Goal: Check status

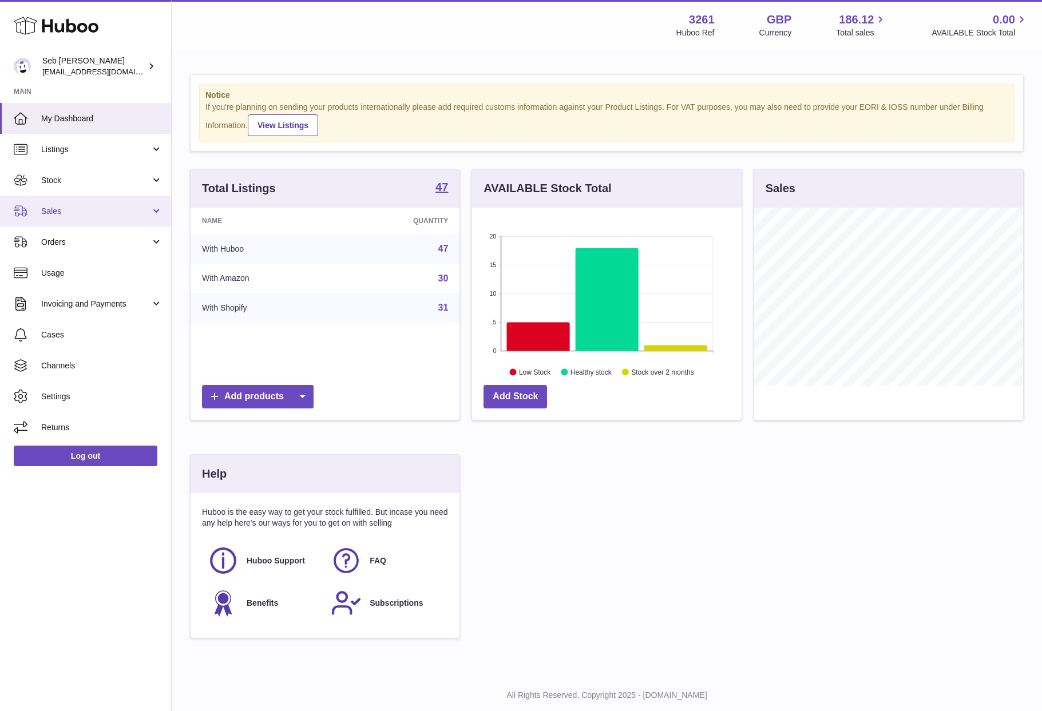
click at [102, 202] on link "Sales" at bounding box center [85, 211] width 171 height 31
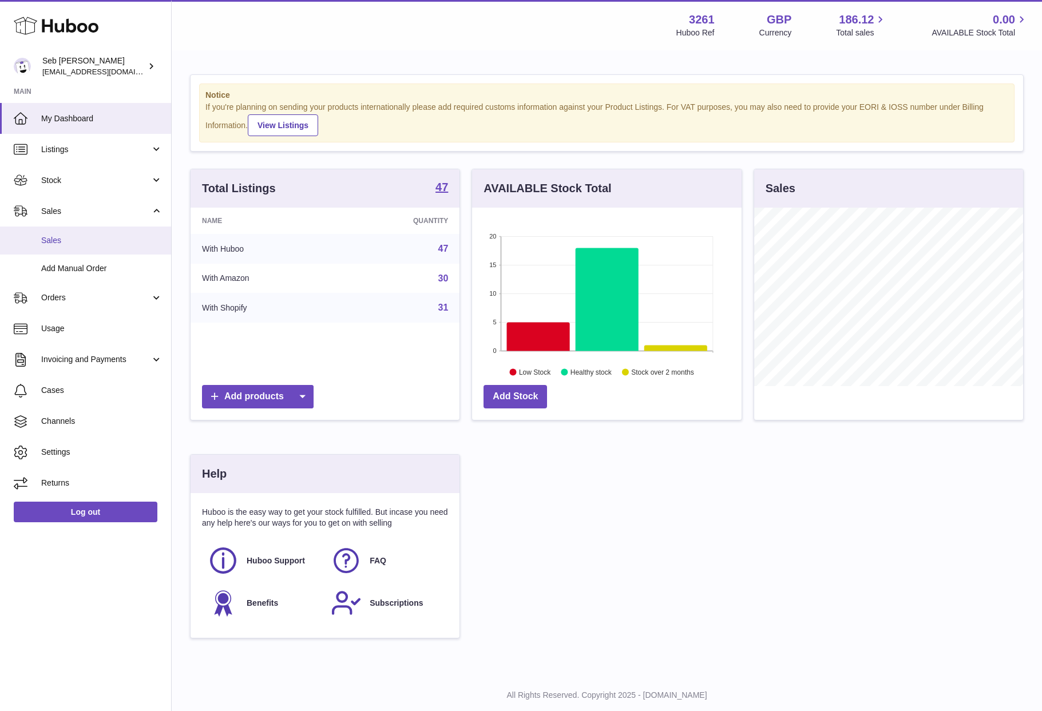
click at [110, 247] on link "Sales" at bounding box center [85, 241] width 171 height 28
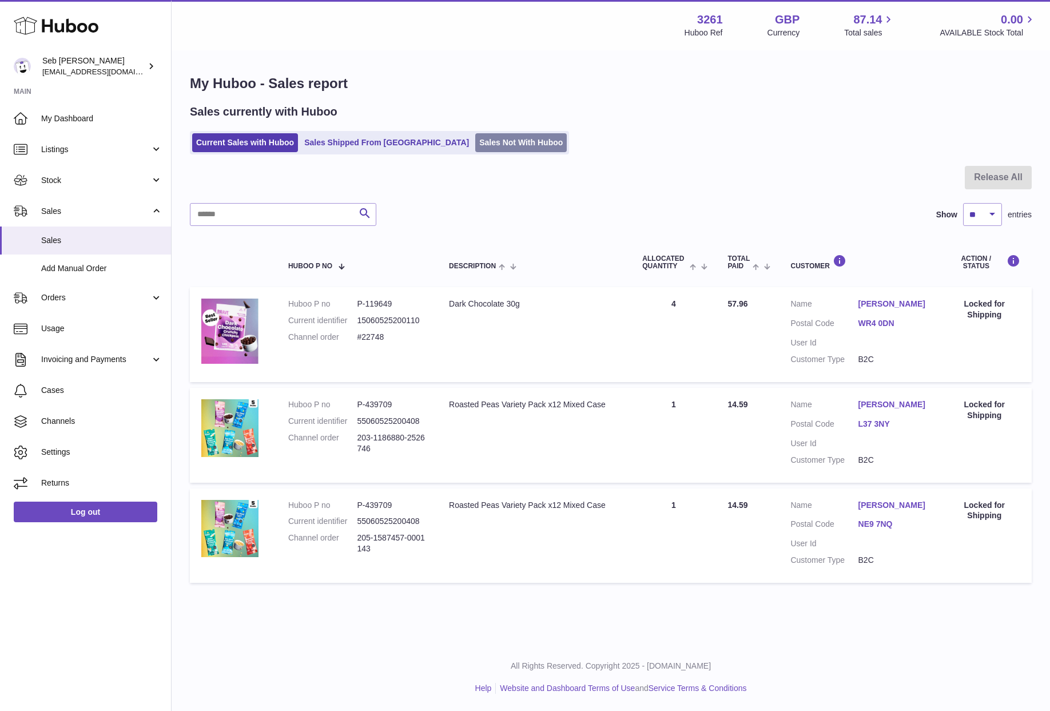
click at [475, 141] on link "Sales Not With Huboo" at bounding box center [521, 142] width 92 height 19
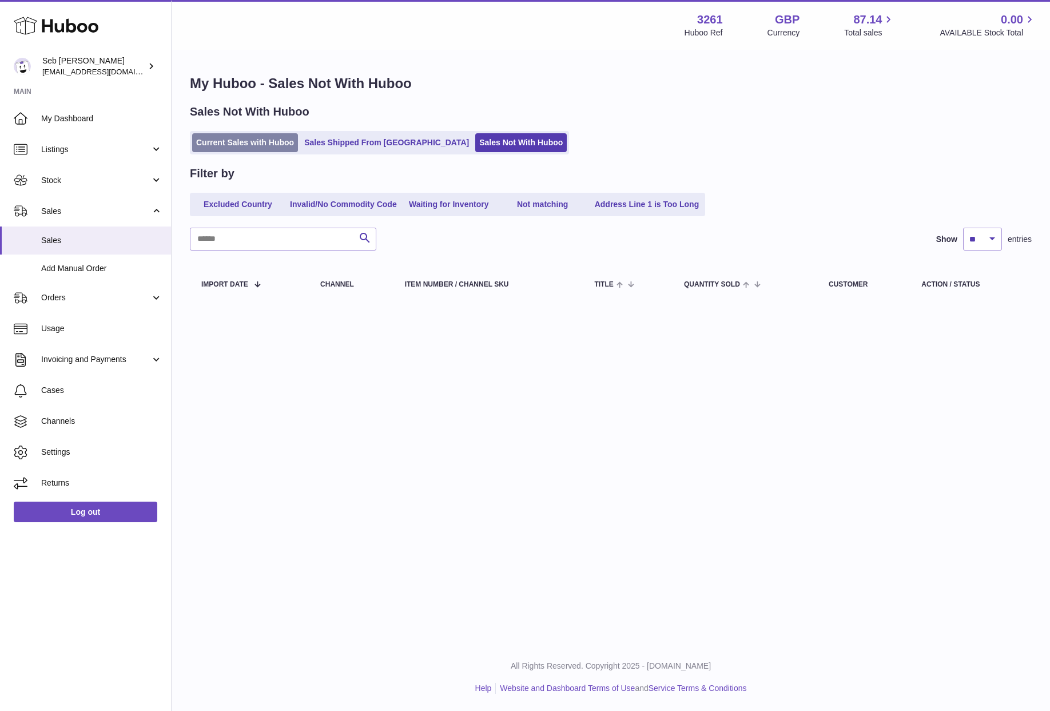
click at [278, 149] on link "Current Sales with Huboo" at bounding box center [245, 142] width 106 height 19
